Goal: Navigation & Orientation: Find specific page/section

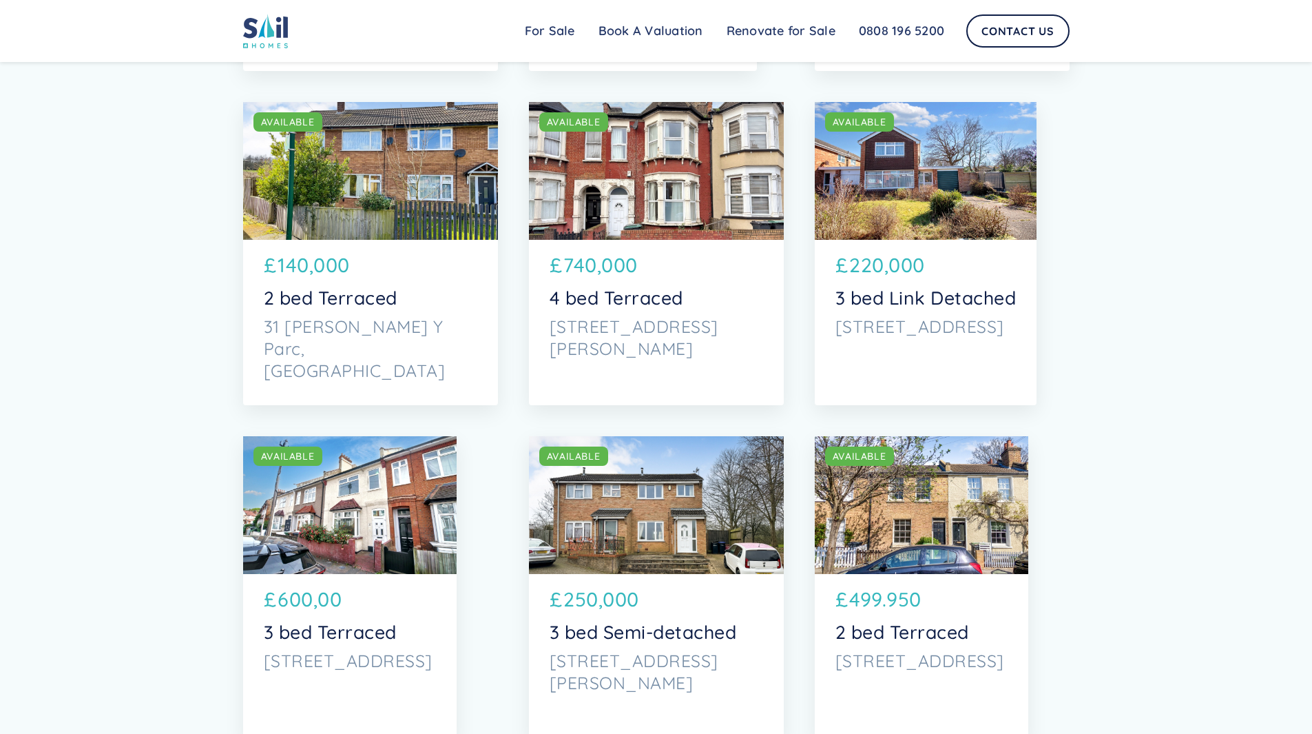
scroll to position [3789, 0]
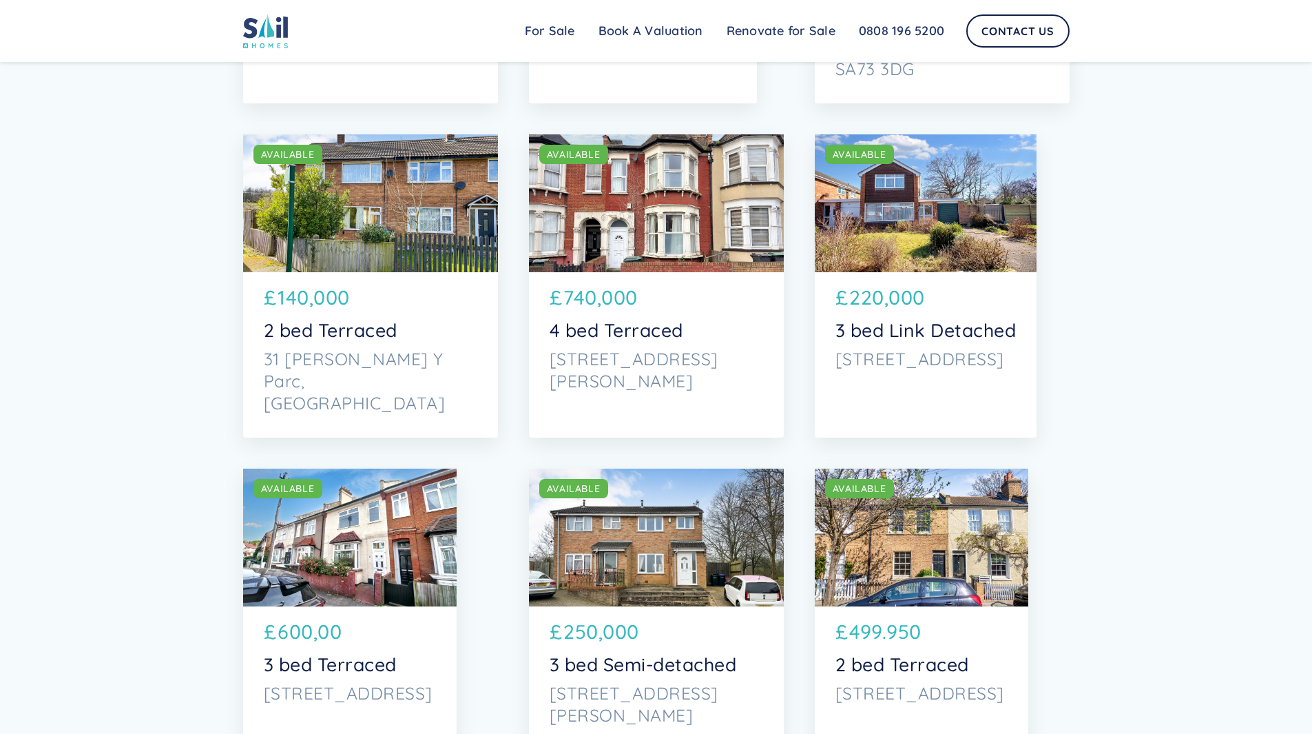
click at [636, 227] on div "SOLD AVAILABLE" at bounding box center [656, 203] width 255 height 138
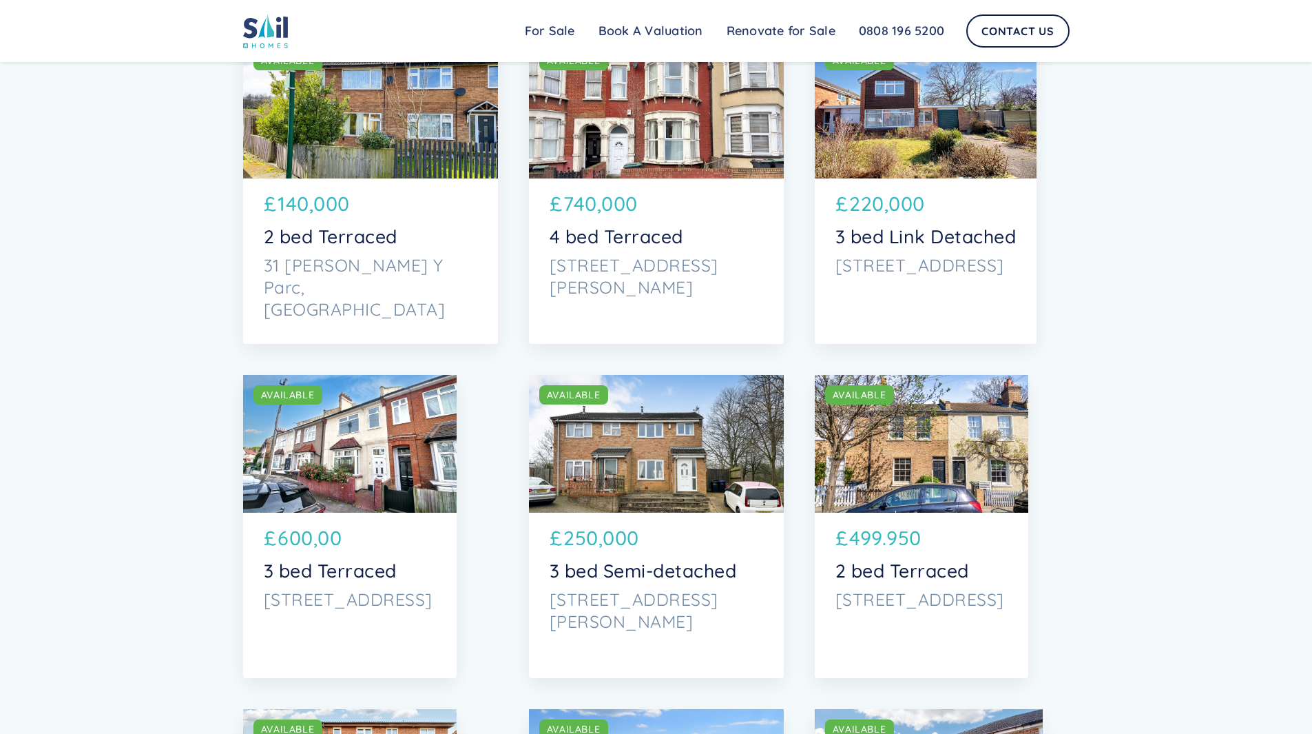
scroll to position [3927, 0]
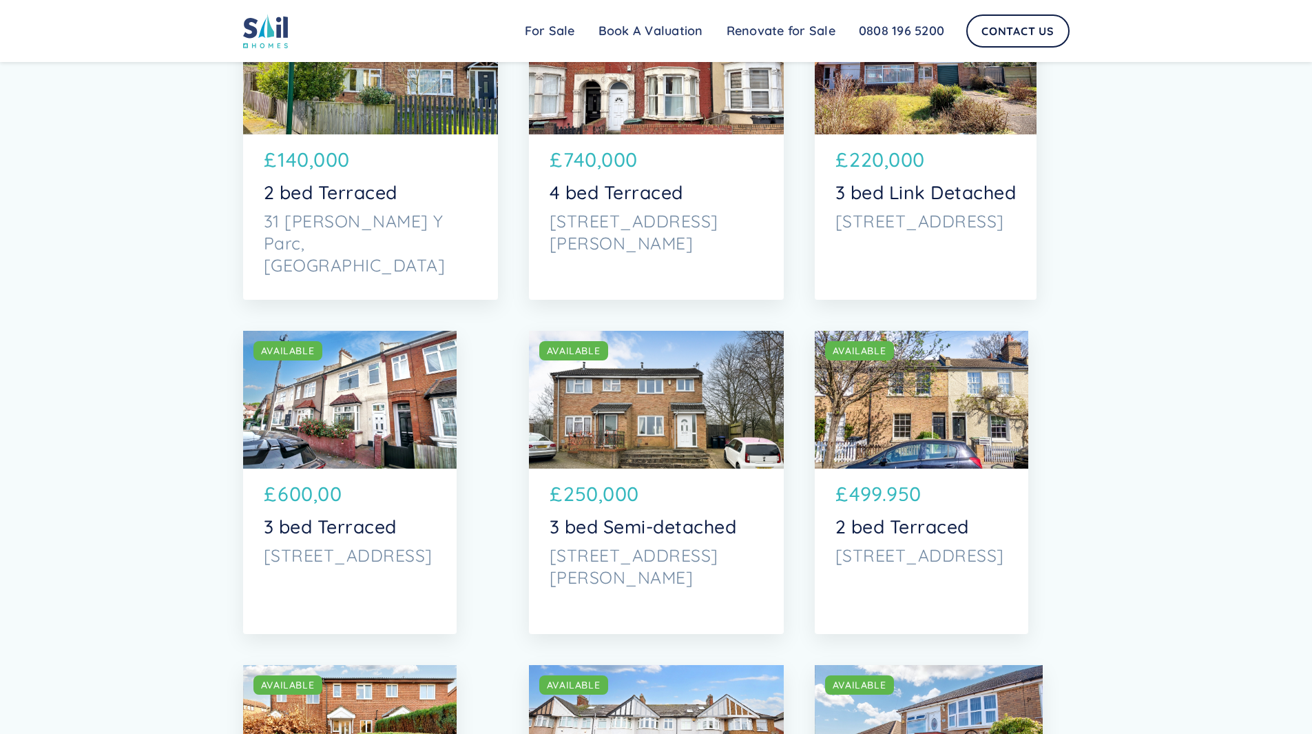
click at [628, 424] on div "SOLD AVAILABLE" at bounding box center [656, 400] width 255 height 138
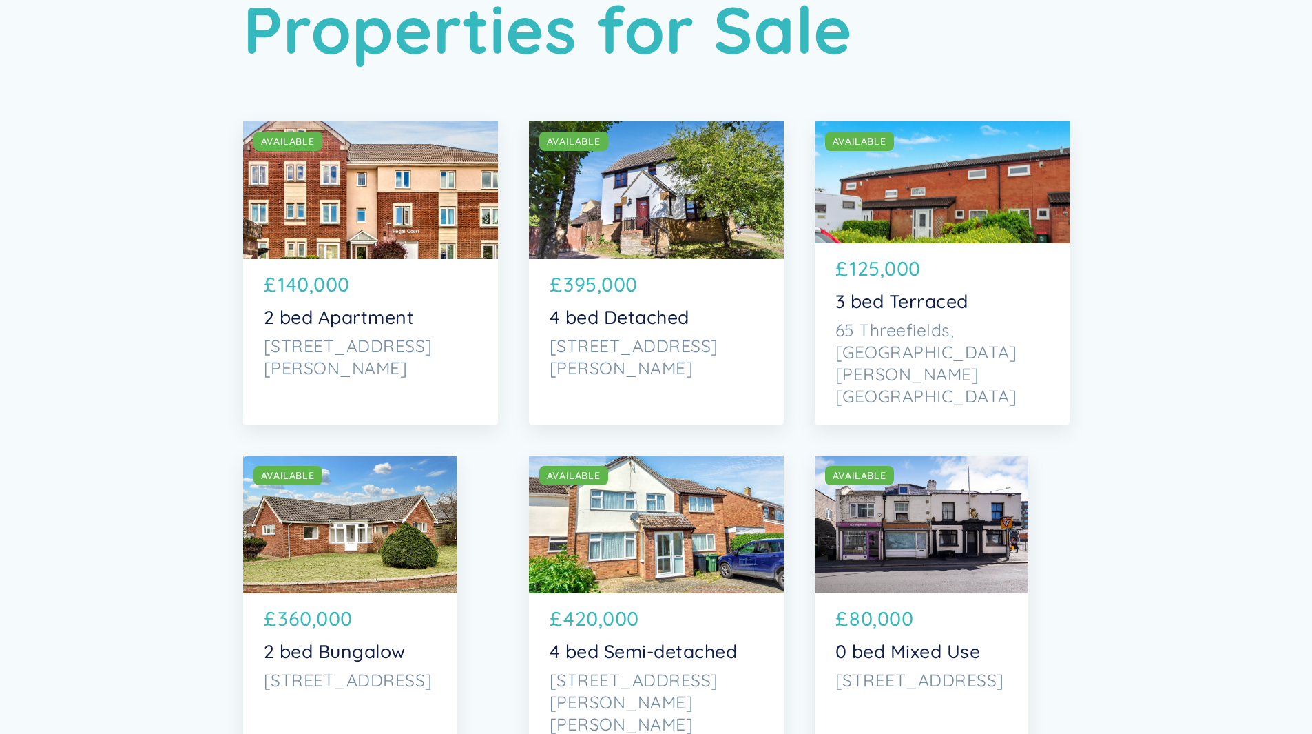
scroll to position [0, 0]
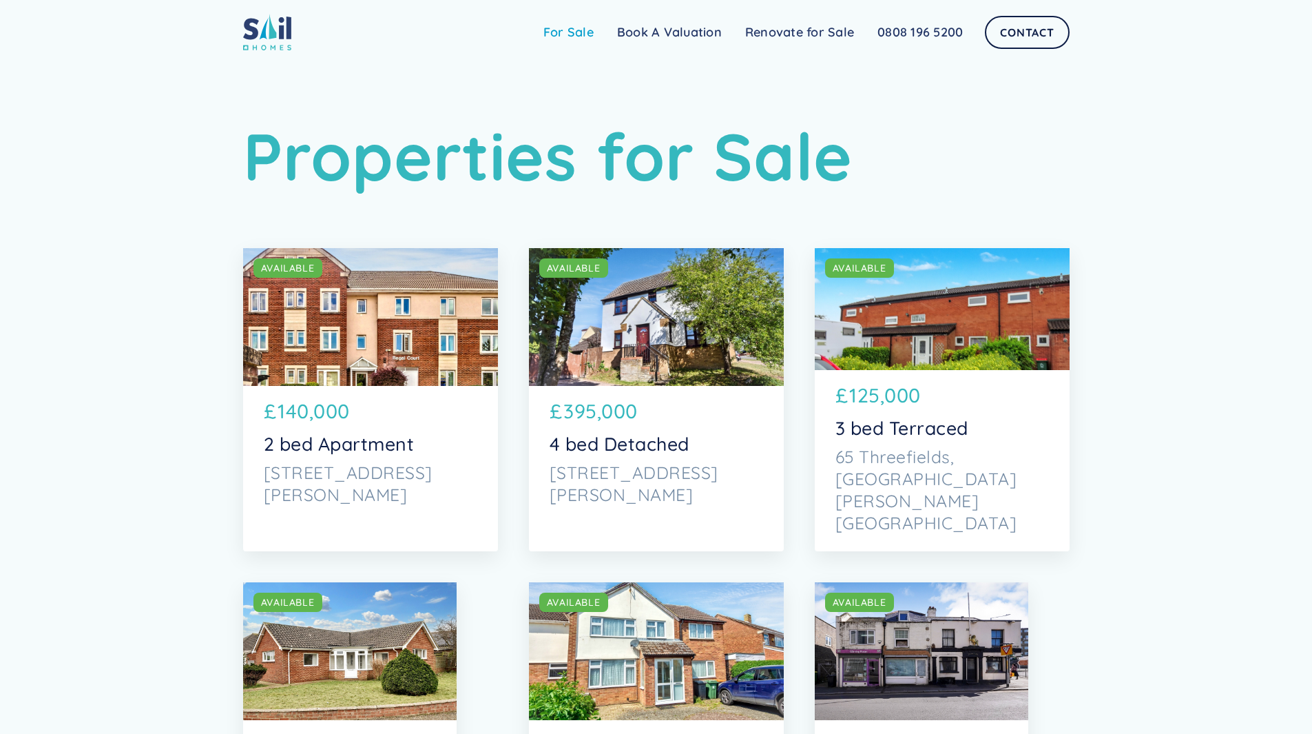
click at [585, 36] on link "For Sale" at bounding box center [569, 33] width 74 height 28
click at [779, 33] on link "Renovate for Sale" at bounding box center [800, 33] width 132 height 28
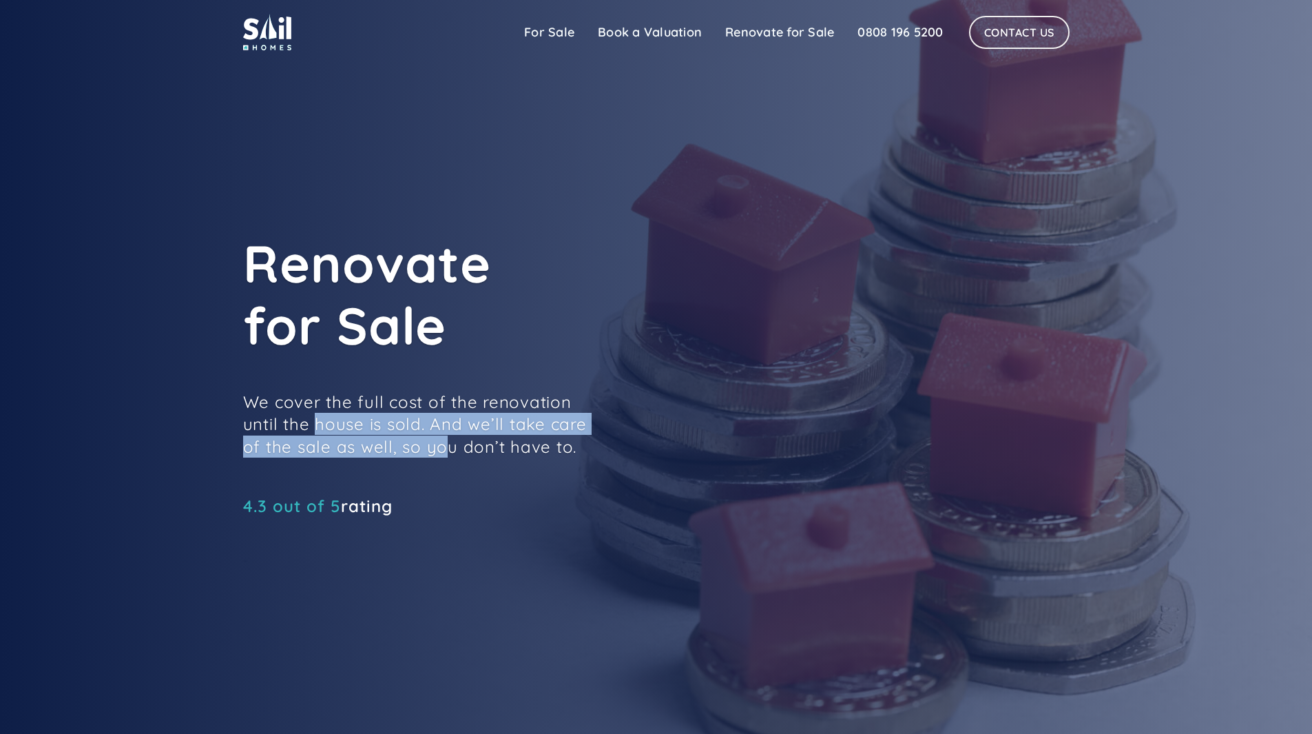
drag, startPoint x: 316, startPoint y: 418, endPoint x: 438, endPoint y: 443, distance: 125.3
click at [438, 443] on p "We cover the full cost of the renovation until the house is sold. And we’ll tak…" at bounding box center [415, 424] width 344 height 67
drag, startPoint x: 411, startPoint y: 450, endPoint x: 407, endPoint y: 380, distance: 69.7
click at [407, 380] on div "Renovate for Sale We cover the full cost of the renovation until the house is s…" at bounding box center [553, 384] width 620 height 304
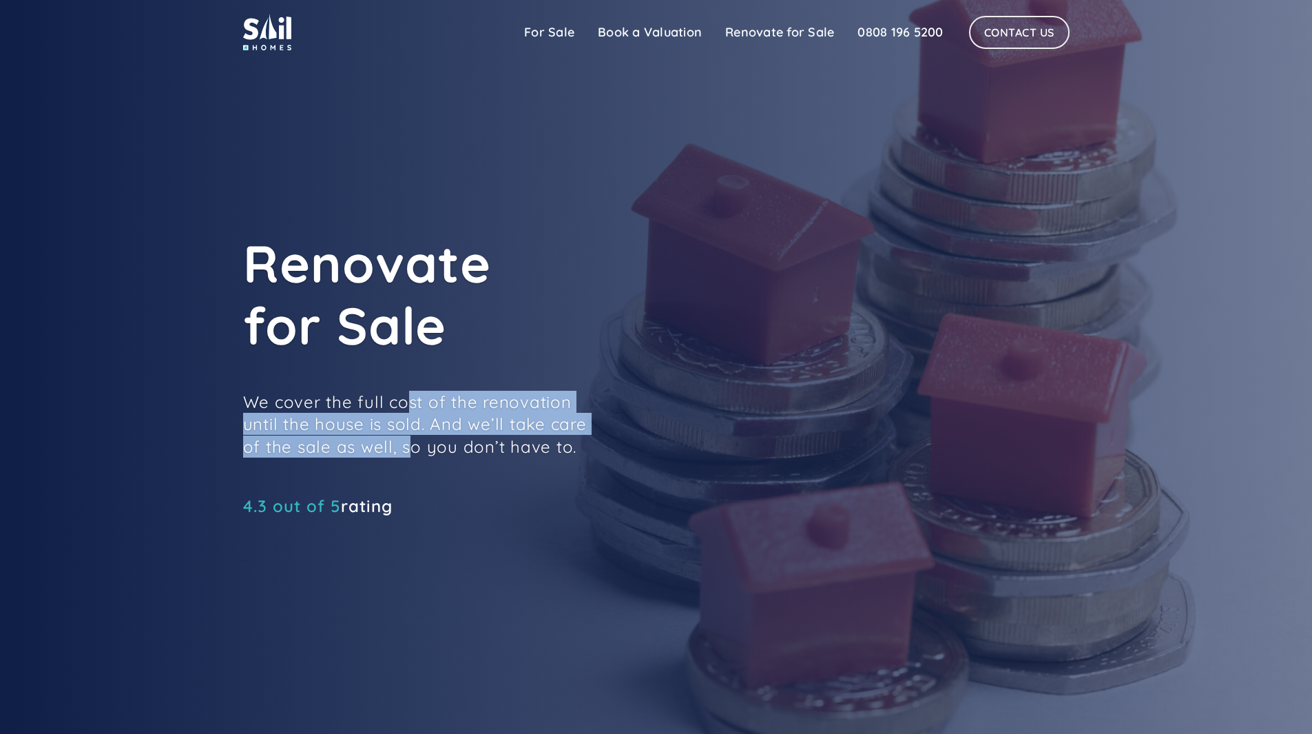
click at [406, 377] on div "Renovate for Sale We cover the full cost of the renovation until the house is s…" at bounding box center [553, 384] width 620 height 304
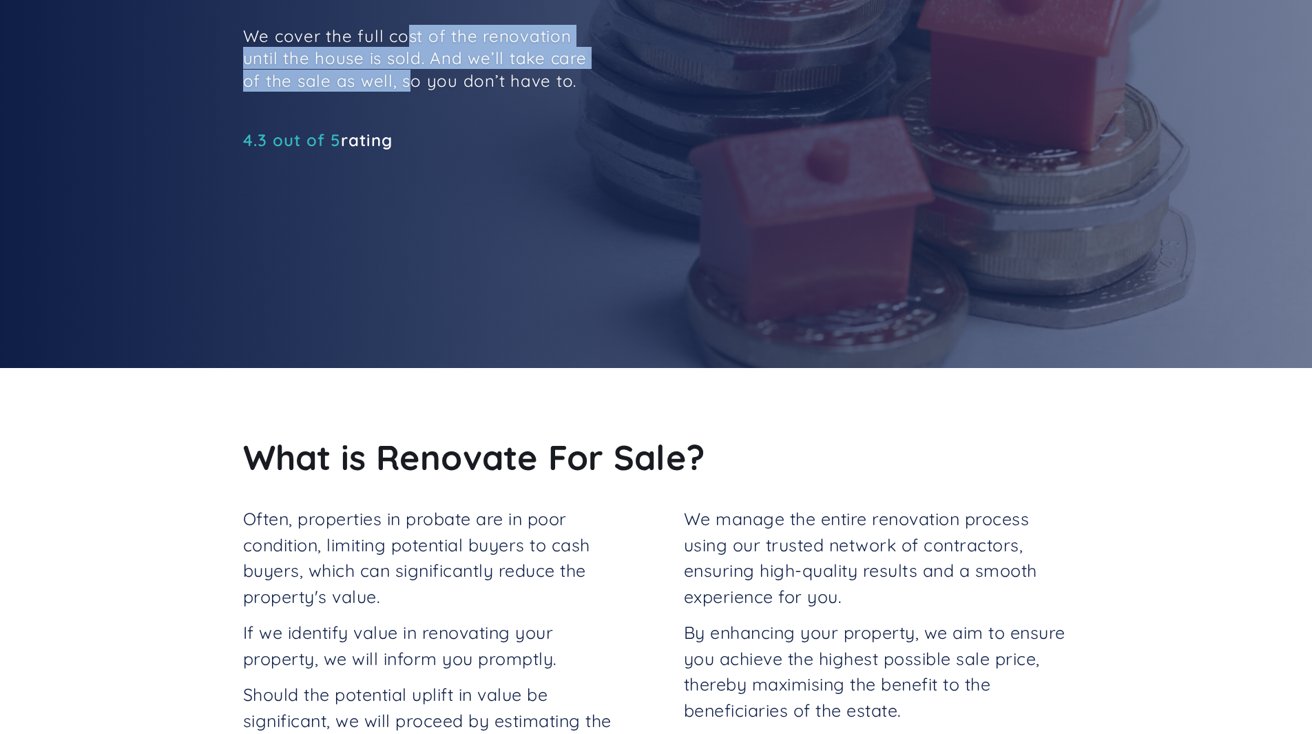
scroll to position [620, 0]
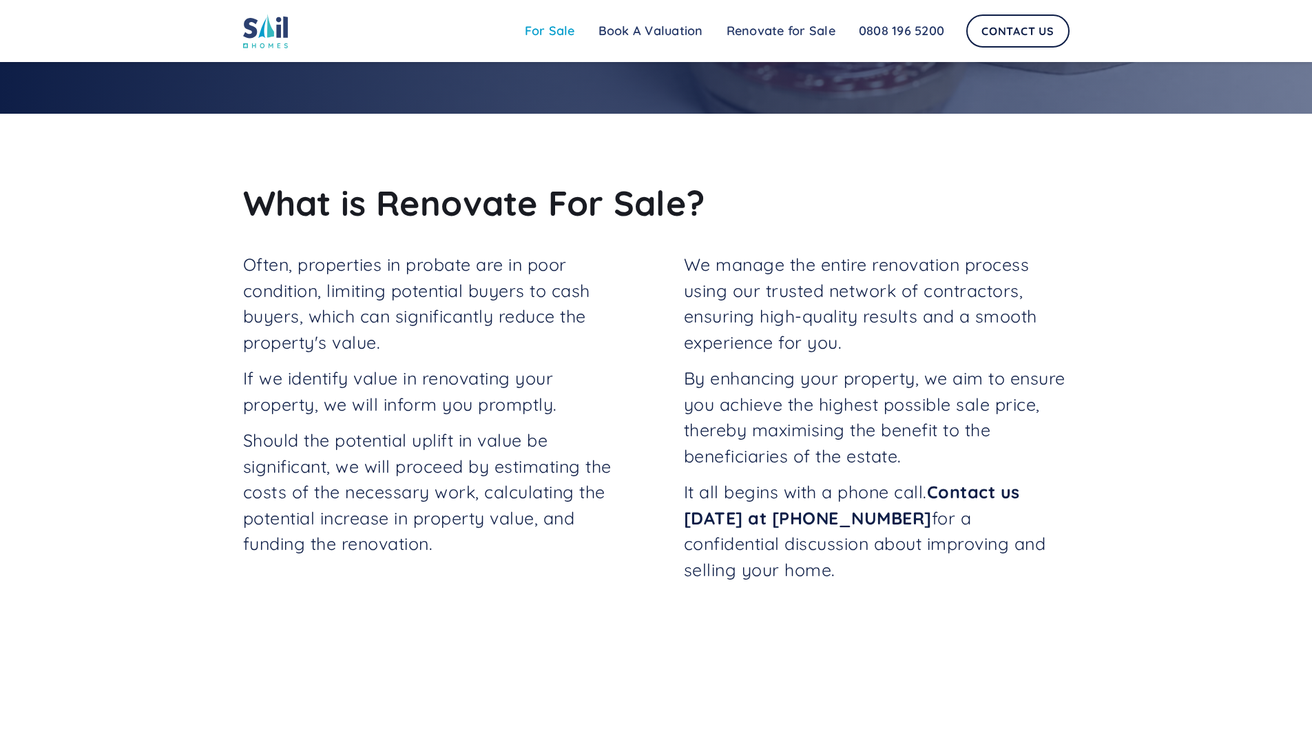
click at [564, 24] on link "For Sale" at bounding box center [550, 31] width 74 height 28
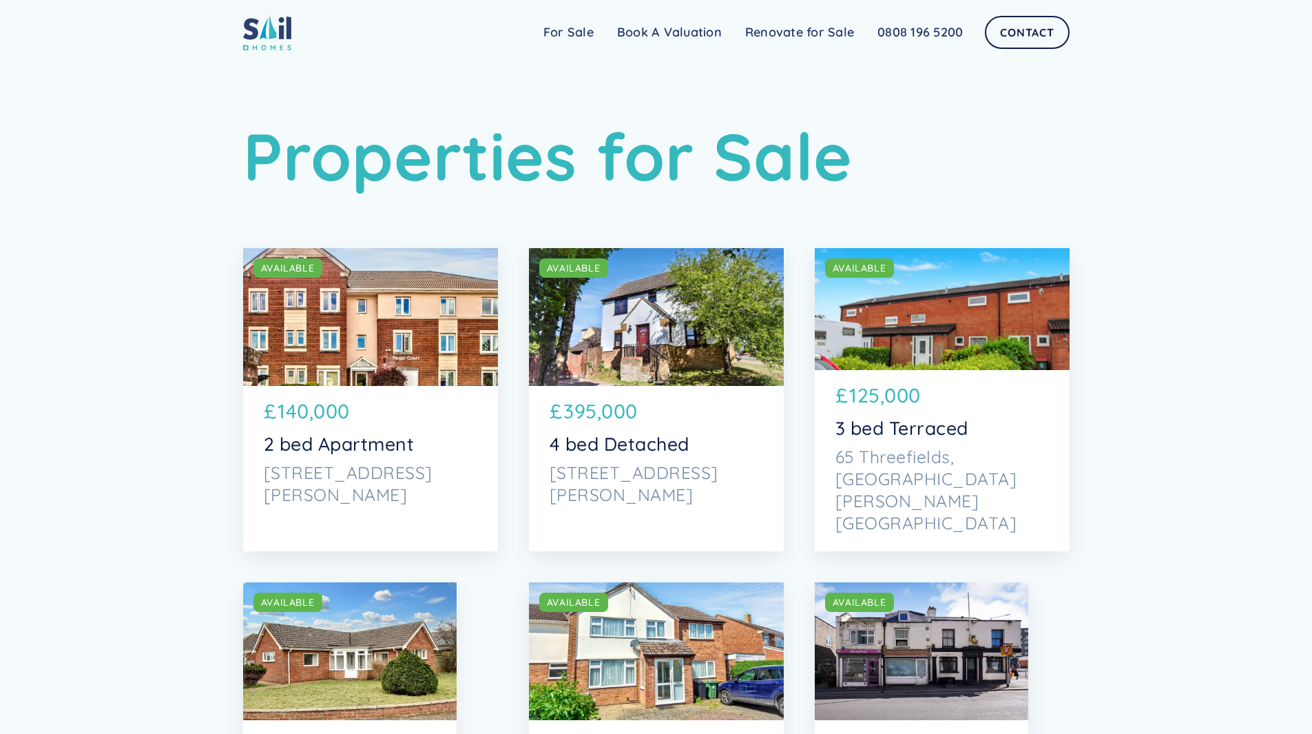
click at [262, 36] on img at bounding box center [267, 32] width 48 height 37
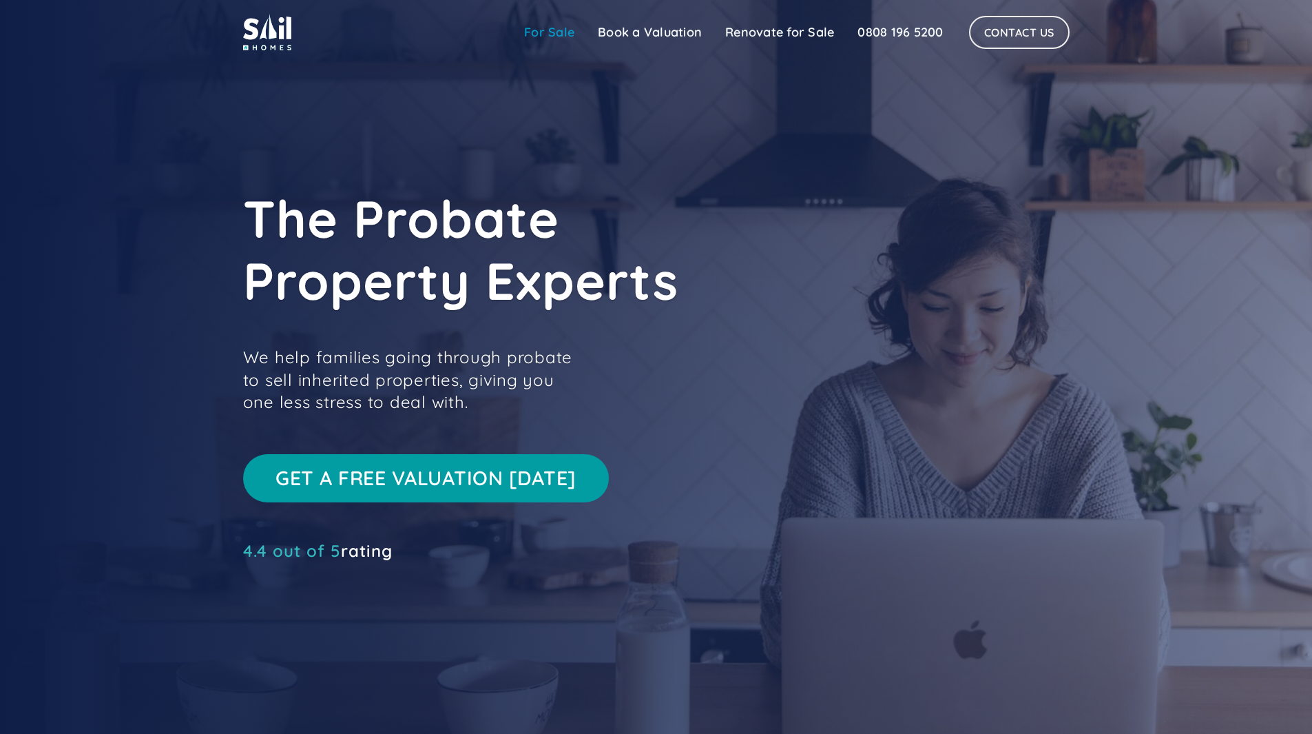
click at [536, 32] on link "For Sale" at bounding box center [550, 33] width 74 height 28
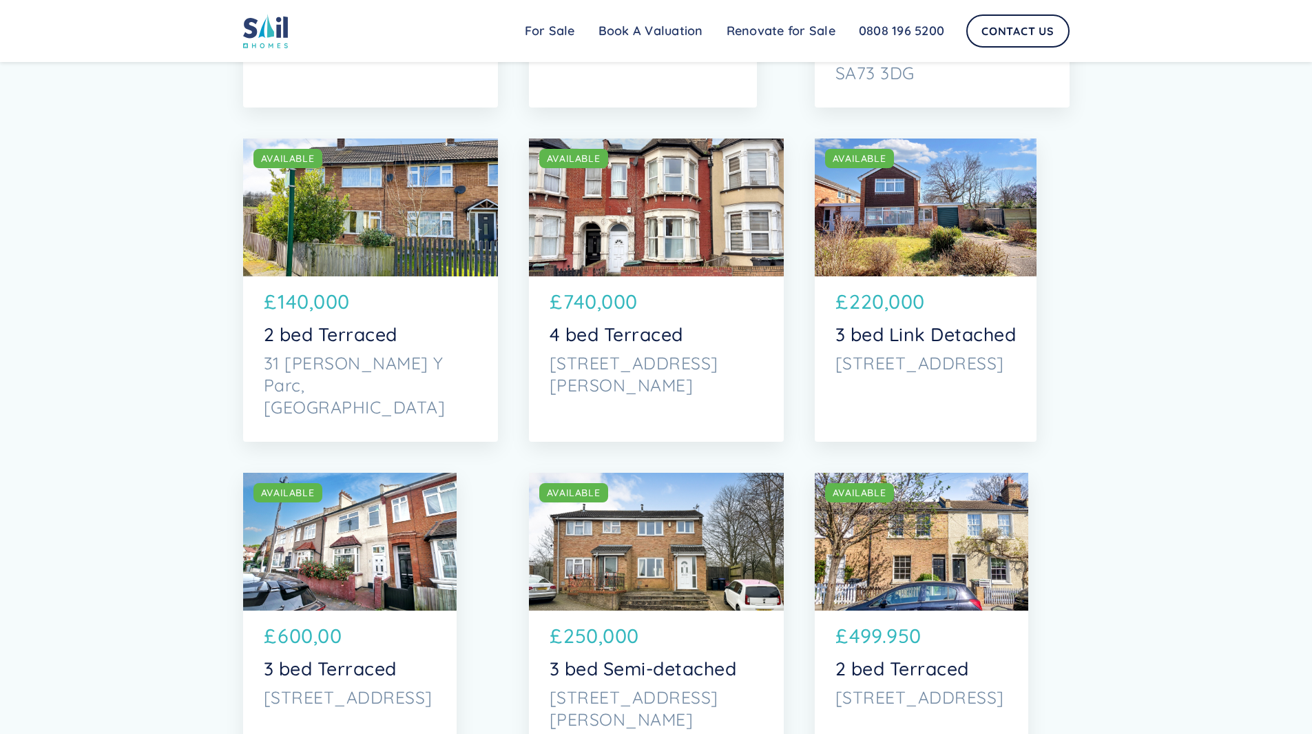
scroll to position [3858, 0]
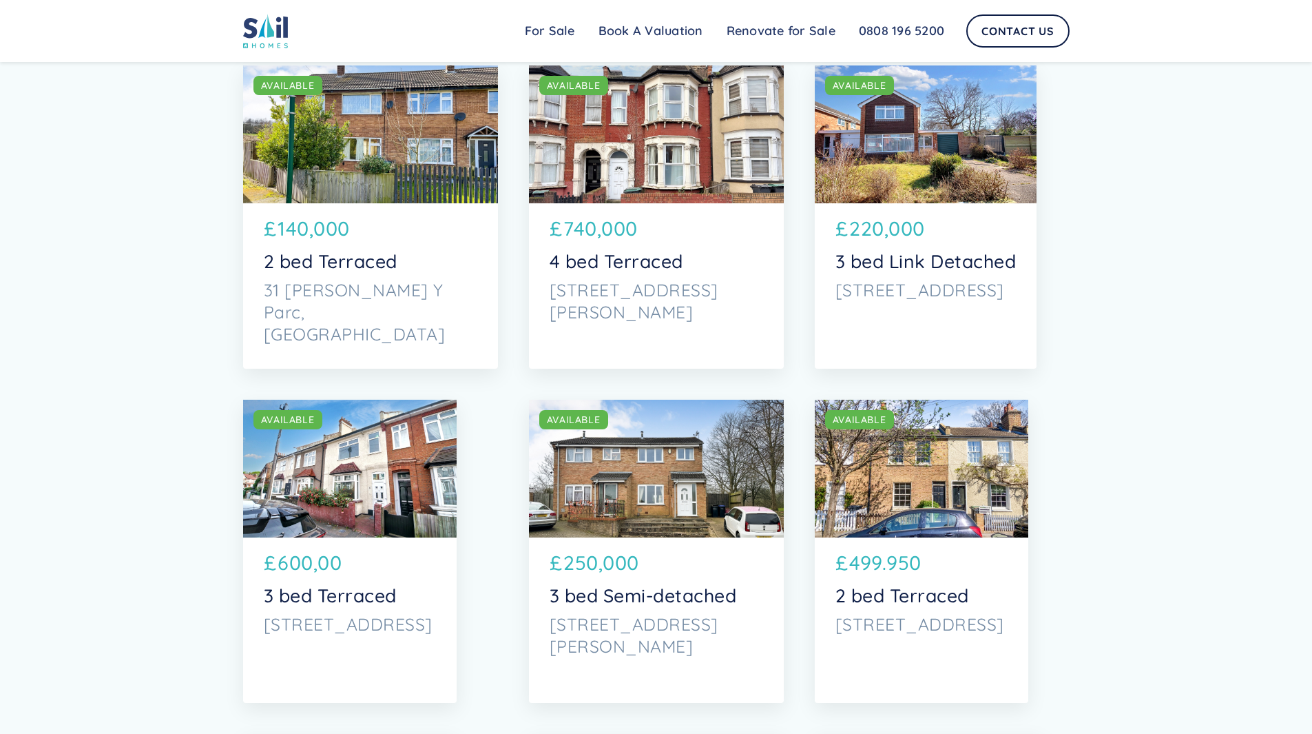
drag, startPoint x: 887, startPoint y: 575, endPoint x: 878, endPoint y: 600, distance: 26.8
drag, startPoint x: 878, startPoint y: 600, endPoint x: 652, endPoint y: 602, distance: 226.0
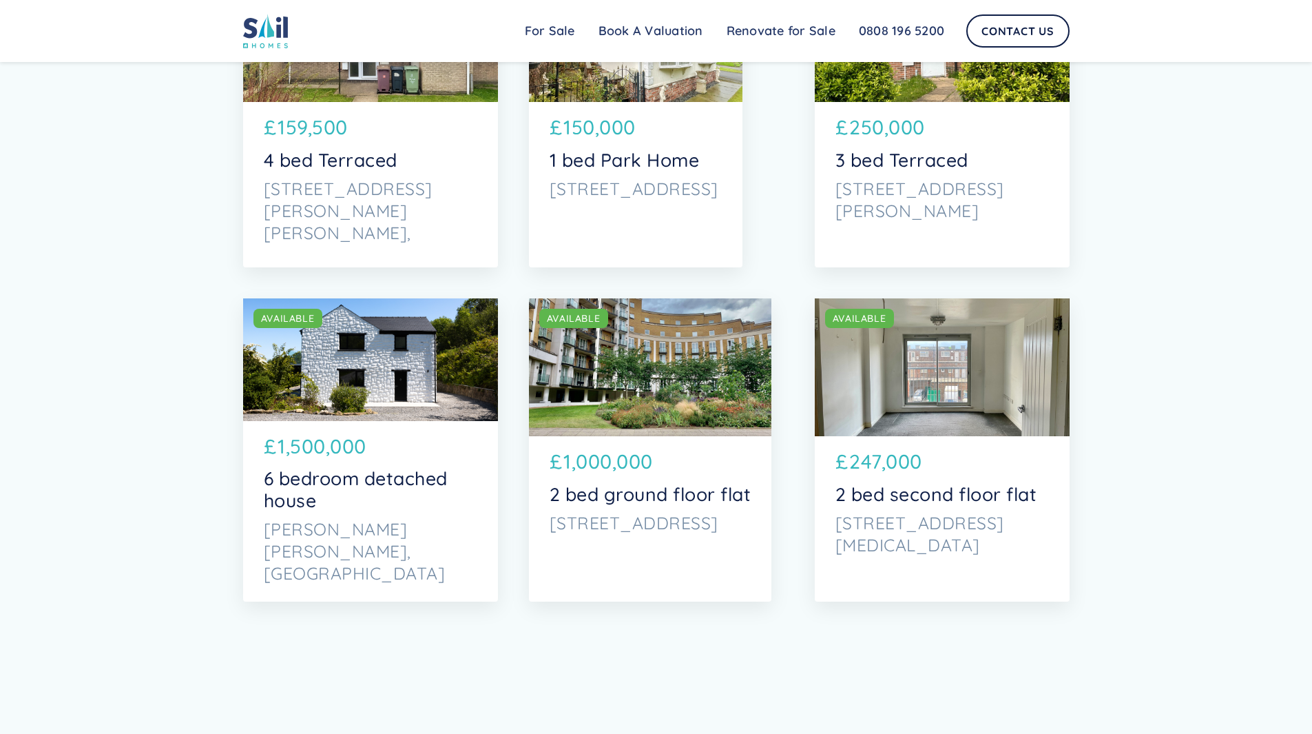
scroll to position [5305, 0]
